Goal: Information Seeking & Learning: Learn about a topic

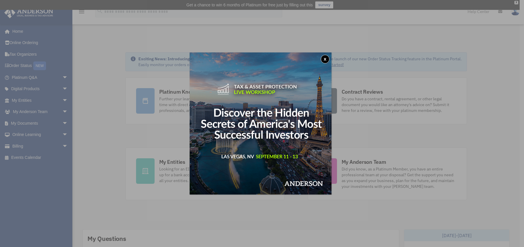
click at [326, 58] on button "x" at bounding box center [325, 59] width 9 height 9
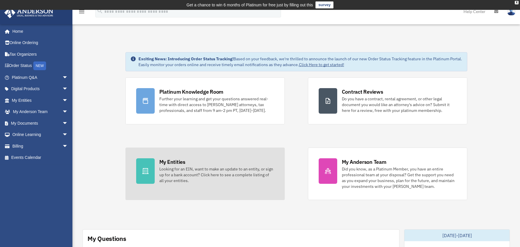
click at [174, 172] on div "Looking for an EIN, want to make an update to an entity, or sign up for a bank …" at bounding box center [216, 174] width 115 height 17
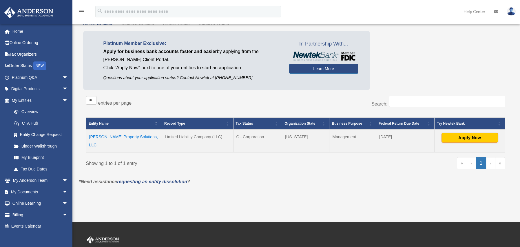
scroll to position [45, 0]
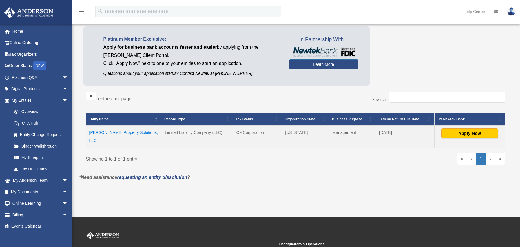
click at [107, 133] on td "AJ Knight Property Solutions, LLC" at bounding box center [124, 136] width 76 height 23
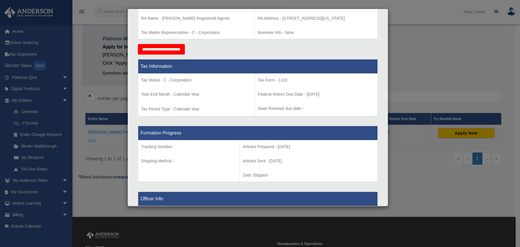
scroll to position [0, 0]
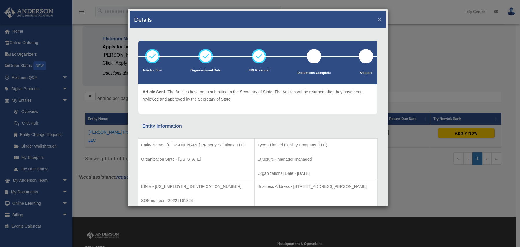
click at [378, 21] on button "×" at bounding box center [380, 19] width 4 height 6
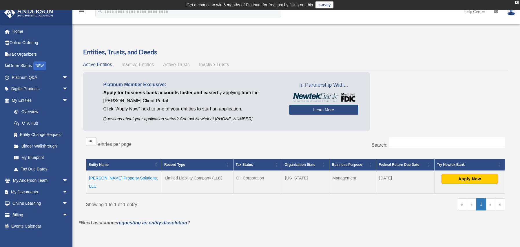
click at [181, 65] on span "Active Trusts" at bounding box center [176, 64] width 27 height 5
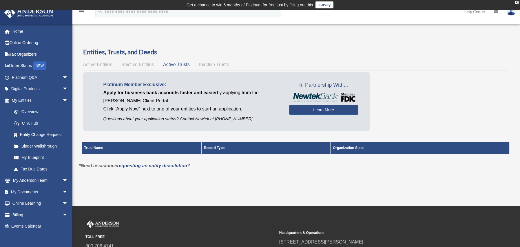
click at [176, 63] on span "Active Trusts" at bounding box center [176, 64] width 27 height 5
click at [134, 65] on span "Inactive Entities" at bounding box center [137, 64] width 32 height 5
click at [215, 64] on span "Inactive Trusts" at bounding box center [214, 64] width 30 height 5
click at [170, 64] on span "Active Trusts" at bounding box center [176, 64] width 27 height 5
click at [62, 178] on span "arrow_drop_down" at bounding box center [68, 181] width 12 height 12
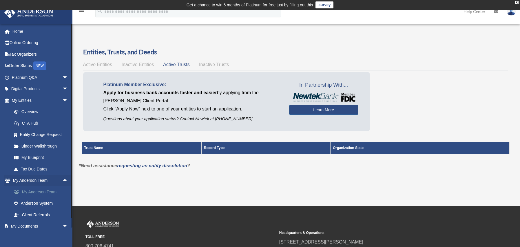
click at [36, 191] on link "My Anderson Team" at bounding box center [42, 192] width 69 height 12
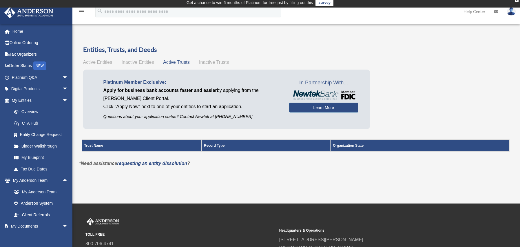
scroll to position [3, 0]
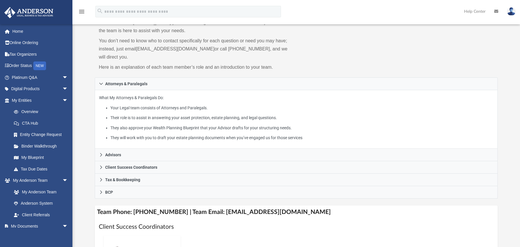
scroll to position [58, 0]
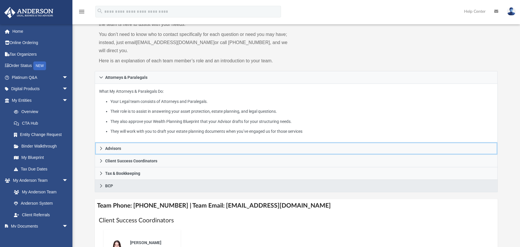
click at [123, 151] on link "Advisors" at bounding box center [296, 148] width 403 height 12
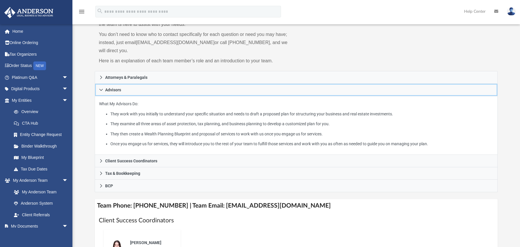
scroll to position [59, 0]
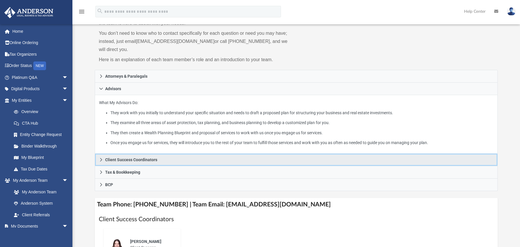
click at [116, 158] on span "Client Success Coordinators" at bounding box center [131, 160] width 52 height 4
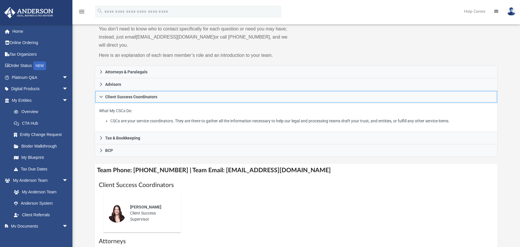
scroll to position [64, 0]
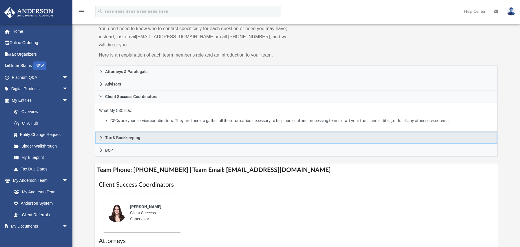
click at [130, 141] on link "Tax & Bookkeeping" at bounding box center [296, 137] width 403 height 12
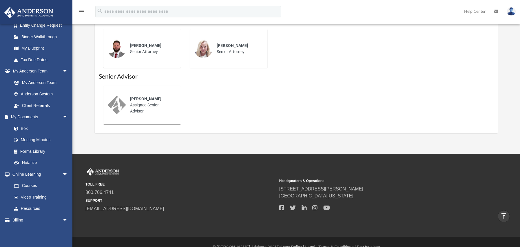
scroll to position [356, 0]
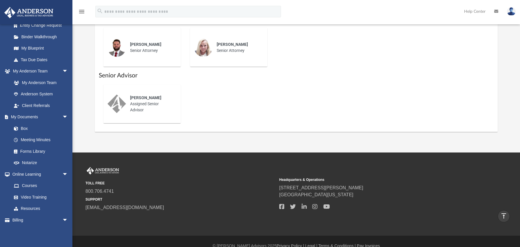
click at [140, 98] on span "Charles Hall" at bounding box center [145, 97] width 31 height 5
click at [144, 103] on div "Charles Hall Assigned Senior Advisor" at bounding box center [151, 104] width 51 height 26
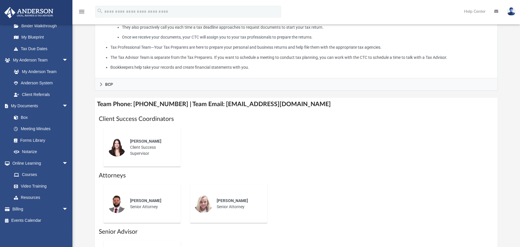
scroll to position [275, 0]
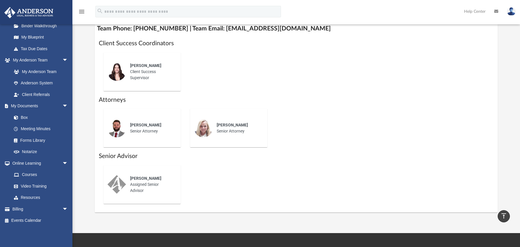
click at [137, 67] on span "Jennie Wilson" at bounding box center [145, 65] width 31 height 5
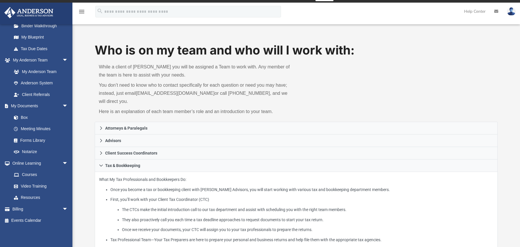
scroll to position [8, 0]
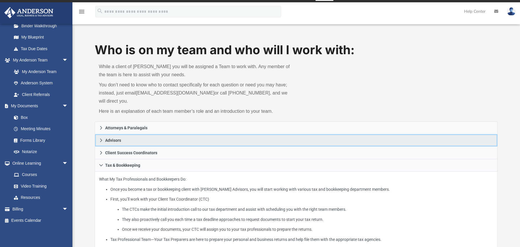
click at [114, 138] on span "Advisors" at bounding box center [113, 140] width 16 height 4
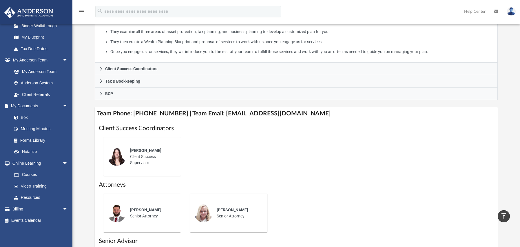
scroll to position [174, 0]
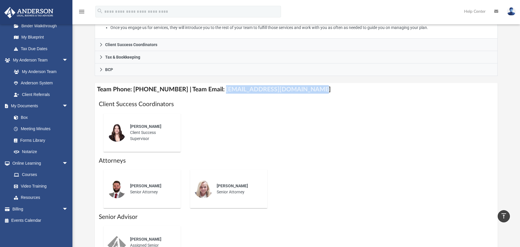
drag, startPoint x: 213, startPoint y: 89, endPoint x: 304, endPoint y: 91, distance: 90.4
click at [304, 91] on h4 "Team Phone: (725) 201-7371 | Team Email: myteam@andersonadvisors.com" at bounding box center [296, 89] width 403 height 13
copy h4 "myteam@andersonadvisors.com"
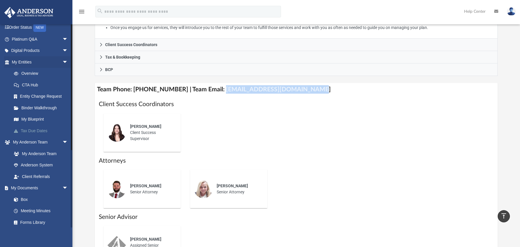
scroll to position [0, 0]
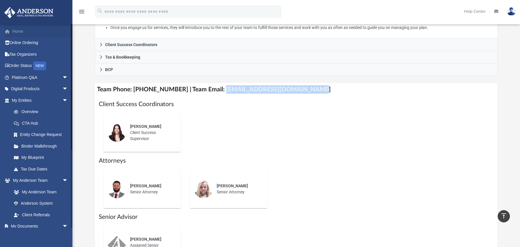
copy h4 "myteam@andersonadvisors.com"
click at [18, 32] on link "Home" at bounding box center [40, 31] width 73 height 12
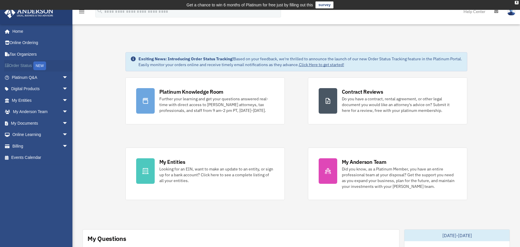
click at [22, 66] on link "Order Status NEW" at bounding box center [40, 66] width 73 height 12
click at [32, 130] on link "Online Learning arrow_drop_down" at bounding box center [40, 135] width 73 height 12
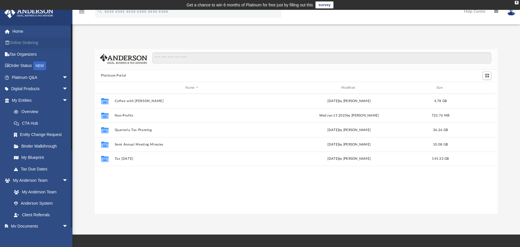
scroll to position [127, 398]
click at [24, 74] on link "Platinum Q&A arrow_drop_down" at bounding box center [40, 78] width 73 height 12
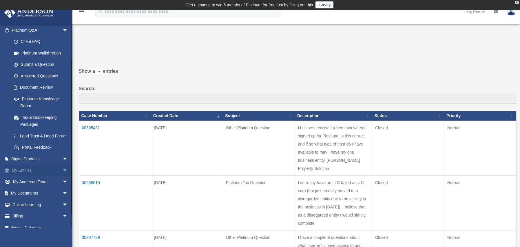
scroll to position [61, 0]
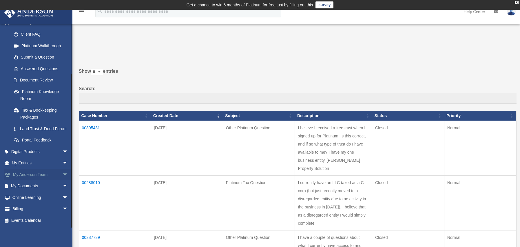
click at [33, 173] on link "My Anderson Team arrow_drop_down" at bounding box center [40, 175] width 73 height 12
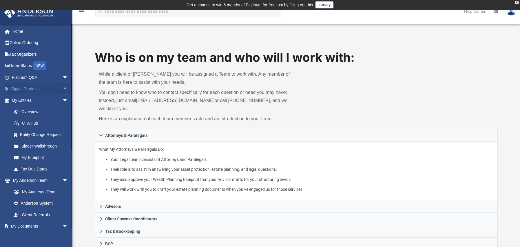
click at [28, 88] on link "Digital Products arrow_drop_down" at bounding box center [40, 89] width 73 height 12
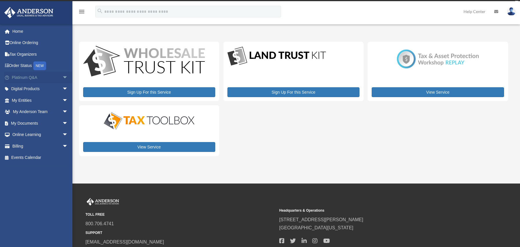
click at [28, 74] on link "Platinum Q&A arrow_drop_down" at bounding box center [40, 78] width 73 height 12
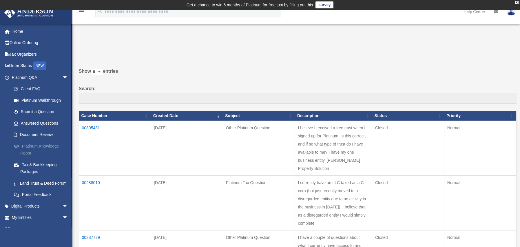
click at [26, 144] on link "Platinum Knowledge Room" at bounding box center [42, 149] width 69 height 19
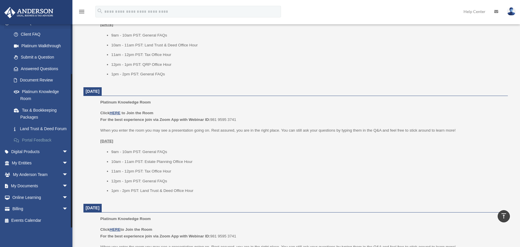
scroll to position [528, 0]
click at [43, 200] on link "Online Learning arrow_drop_down" at bounding box center [40, 197] width 73 height 12
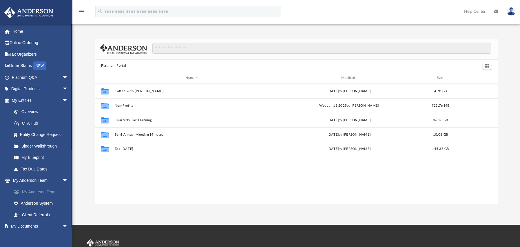
scroll to position [127, 398]
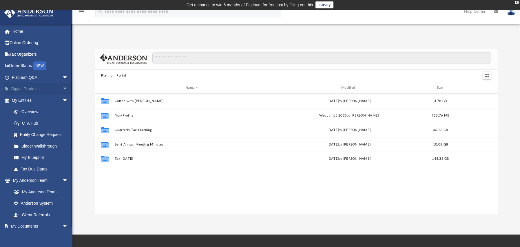
click at [22, 87] on link "Digital Products arrow_drop_down" at bounding box center [40, 89] width 73 height 12
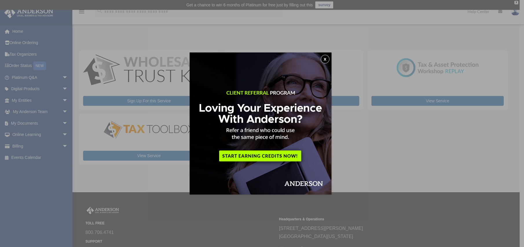
click at [22, 96] on div "x" at bounding box center [262, 123] width 524 height 247
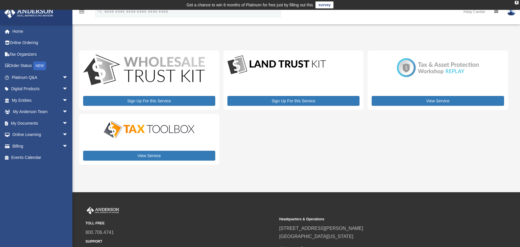
click at [22, 100] on link "My Entities arrow_drop_down" at bounding box center [40, 100] width 73 height 12
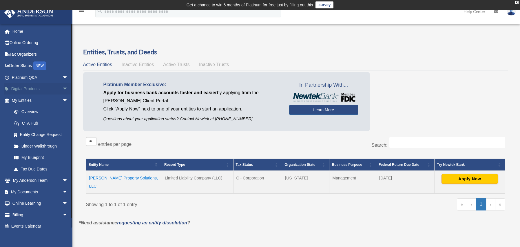
click at [24, 89] on link "Digital Products arrow_drop_down" at bounding box center [40, 89] width 73 height 12
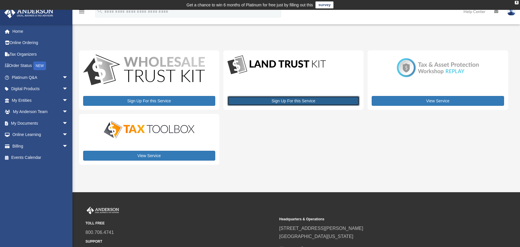
click at [288, 100] on link "Sign Up For this Service" at bounding box center [293, 101] width 132 height 10
click at [26, 156] on link "Events Calendar" at bounding box center [40, 158] width 73 height 12
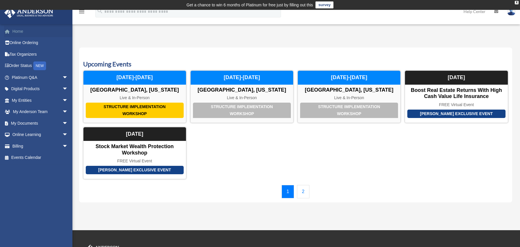
click at [16, 30] on link "Home" at bounding box center [40, 31] width 73 height 12
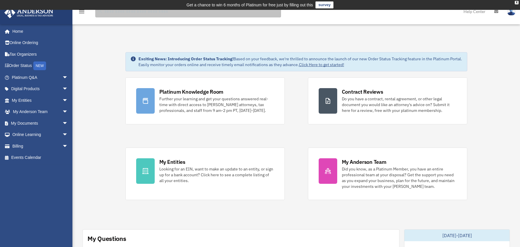
click at [152, 12] on input "search" at bounding box center [188, 12] width 186 height 12
type input "******"
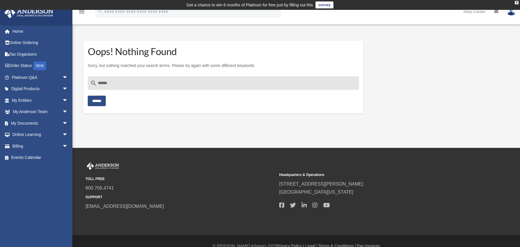
drag, startPoint x: 114, startPoint y: 85, endPoint x: 116, endPoint y: 87, distance: 3.1
click at [114, 85] on input "******" at bounding box center [223, 83] width 271 height 14
type input "*****"
click at [100, 99] on input "******" at bounding box center [97, 101] width 18 height 10
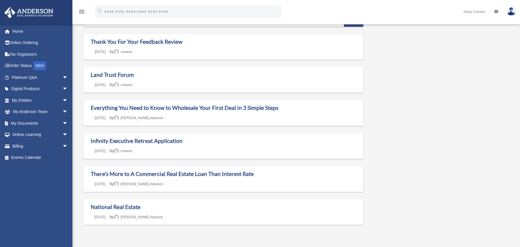
scroll to position [43, 0]
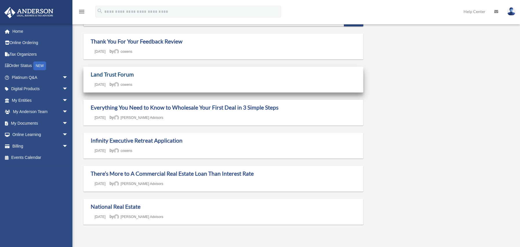
click at [107, 72] on link "Land Trust Forum" at bounding box center [112, 74] width 43 height 7
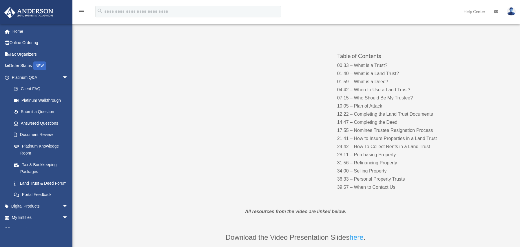
scroll to position [72, 0]
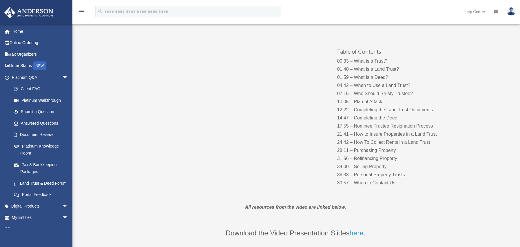
click at [380, 87] on p "00:33 – What is a Trust? 01:40 – What is a Land Trust? 01:59 – What is a Deed? …" at bounding box center [394, 122] width 114 height 130
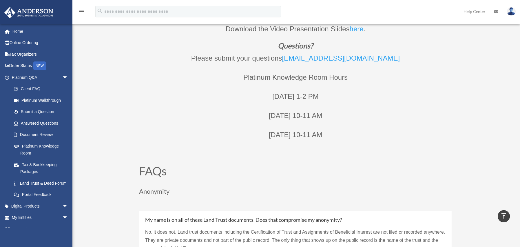
scroll to position [0, 0]
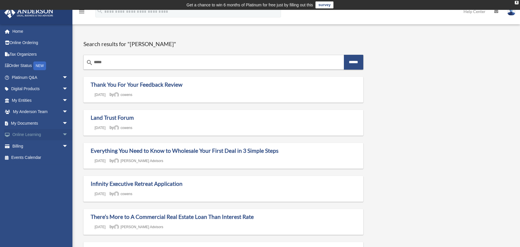
click at [33, 131] on link "Online Learning arrow_drop_down" at bounding box center [40, 135] width 73 height 12
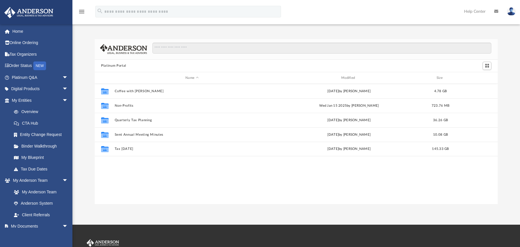
scroll to position [127, 398]
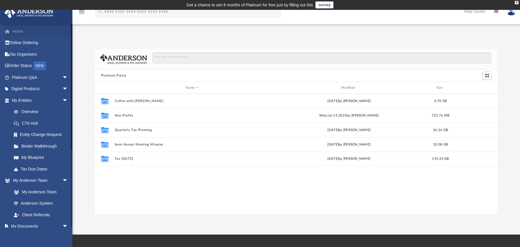
click at [21, 32] on link "Home" at bounding box center [40, 31] width 73 height 12
click at [20, 32] on link "Home" at bounding box center [40, 31] width 73 height 12
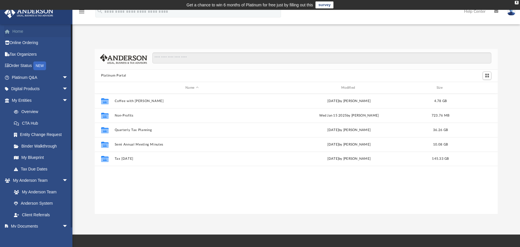
click at [19, 32] on link "Home" at bounding box center [40, 31] width 73 height 12
